Goal: Check status: Check status

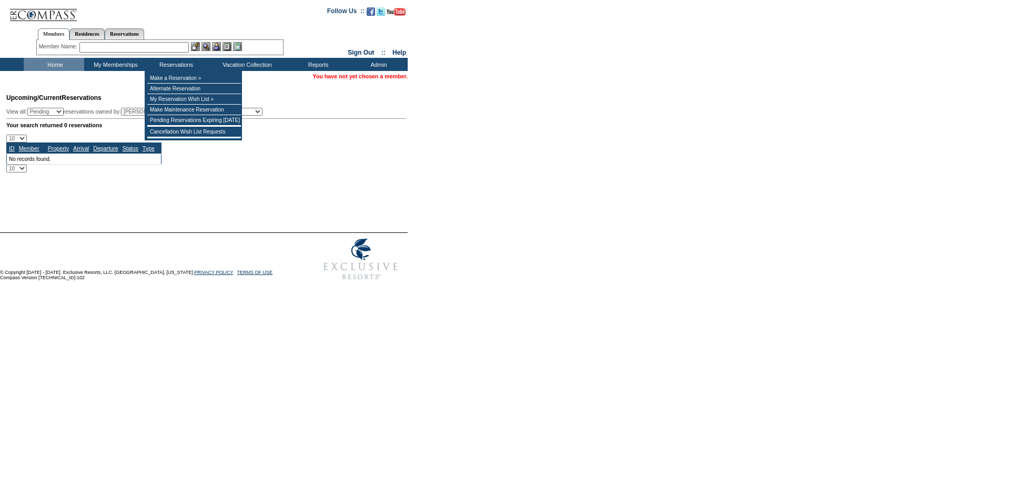
click at [151, 50] on input "text" at bounding box center [133, 47] width 109 height 11
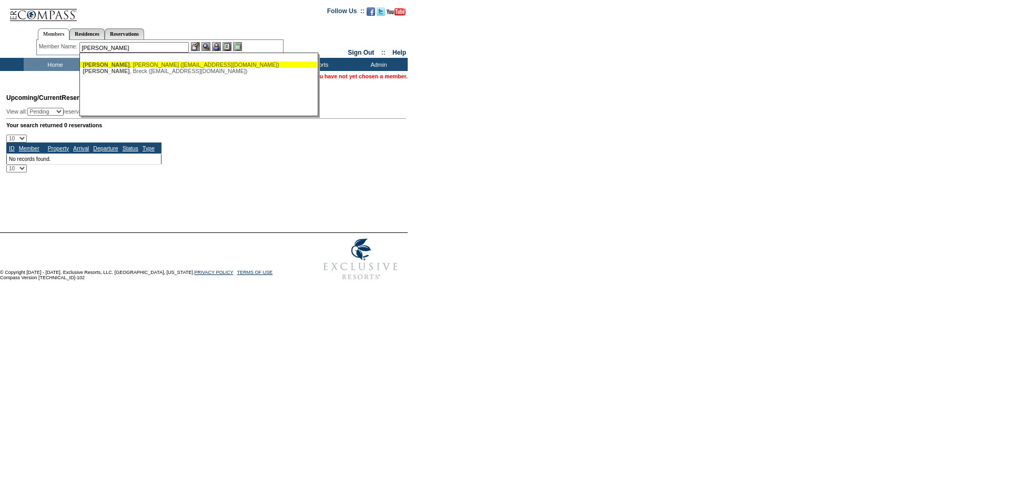
click at [179, 62] on div "[PERSON_NAME] ([EMAIL_ADDRESS][DOMAIN_NAME])" at bounding box center [199, 65] width 232 height 6
type input "[PERSON_NAME] ([EMAIL_ADDRESS][DOMAIN_NAME])"
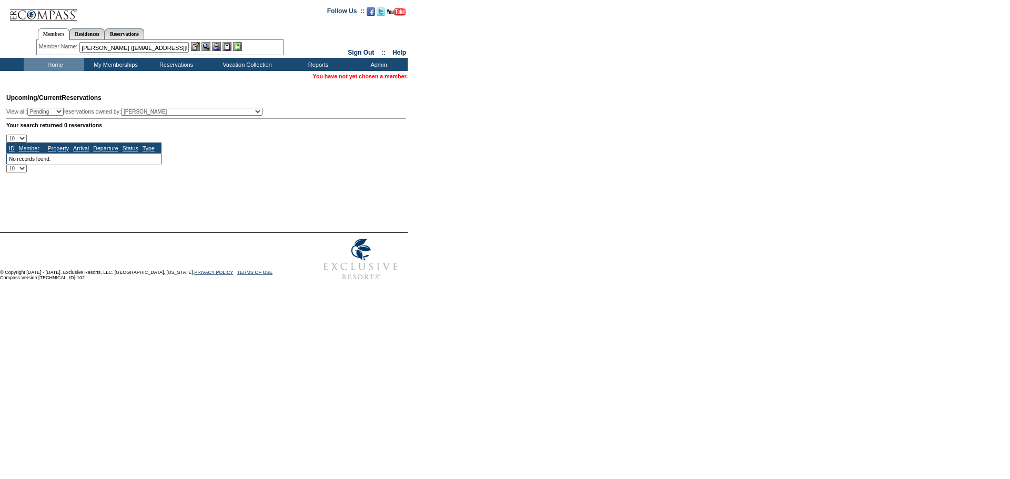
click at [217, 45] on img at bounding box center [216, 46] width 9 height 9
click at [206, 45] on img at bounding box center [206, 46] width 9 height 9
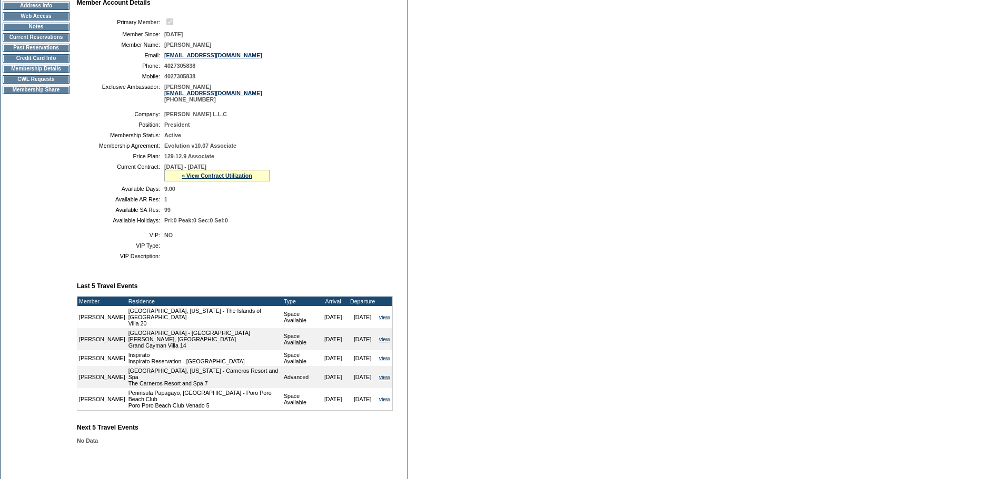
scroll to position [127, 0]
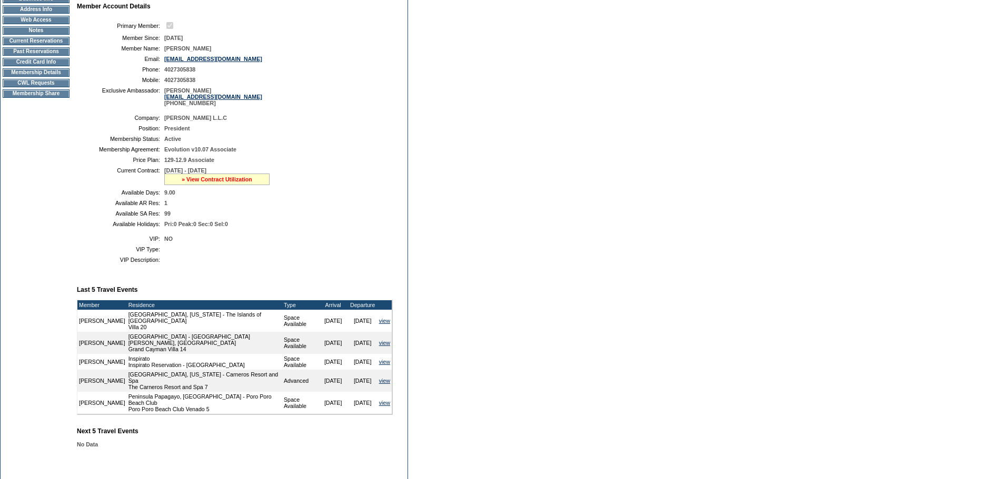
click at [215, 183] on link "» View Contract Utilization" at bounding box center [217, 179] width 71 height 6
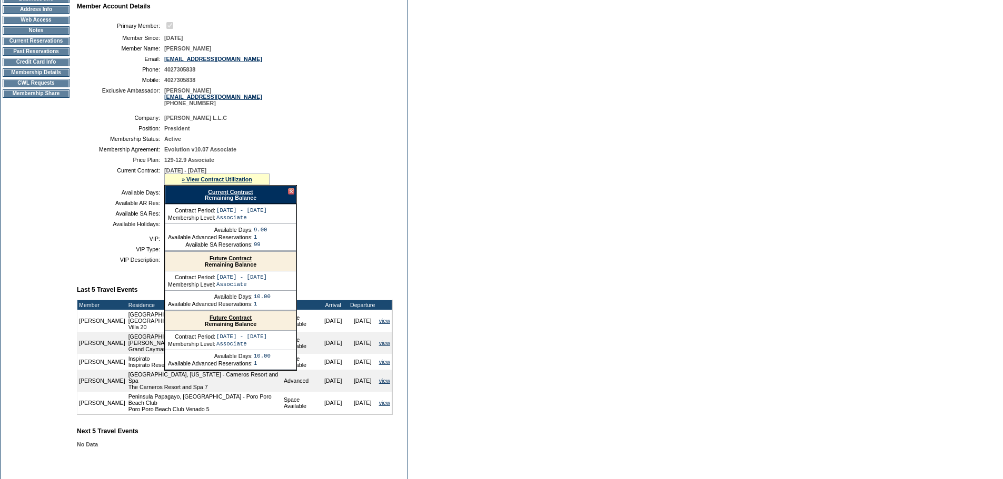
click at [229, 195] on link "Current Contract" at bounding box center [230, 192] width 45 height 6
click at [484, 105] on form "Follow Us ::" at bounding box center [501, 209] width 1003 height 672
click at [40, 77] on td "Membership Details" at bounding box center [36, 72] width 67 height 8
